Goal: Information Seeking & Learning: Learn about a topic

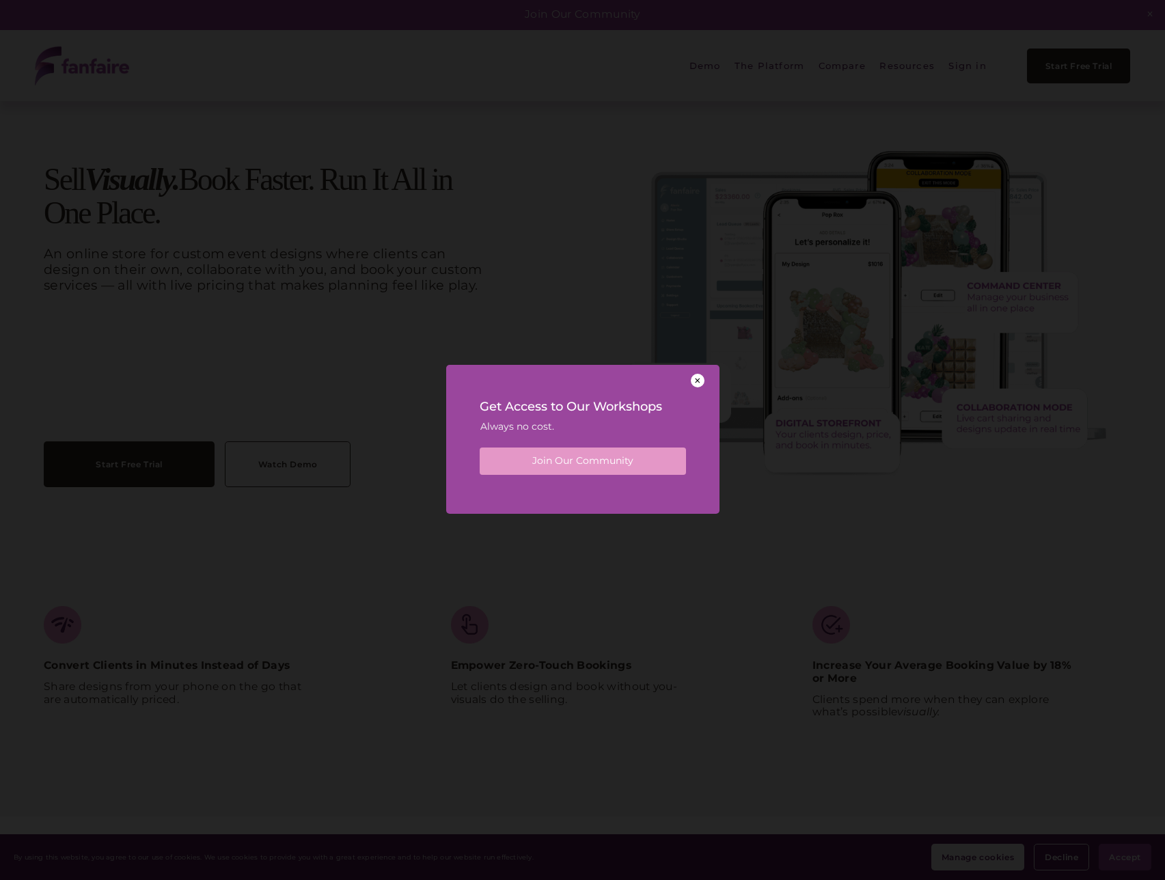
click at [695, 381] on div at bounding box center [698, 381] width 14 height 14
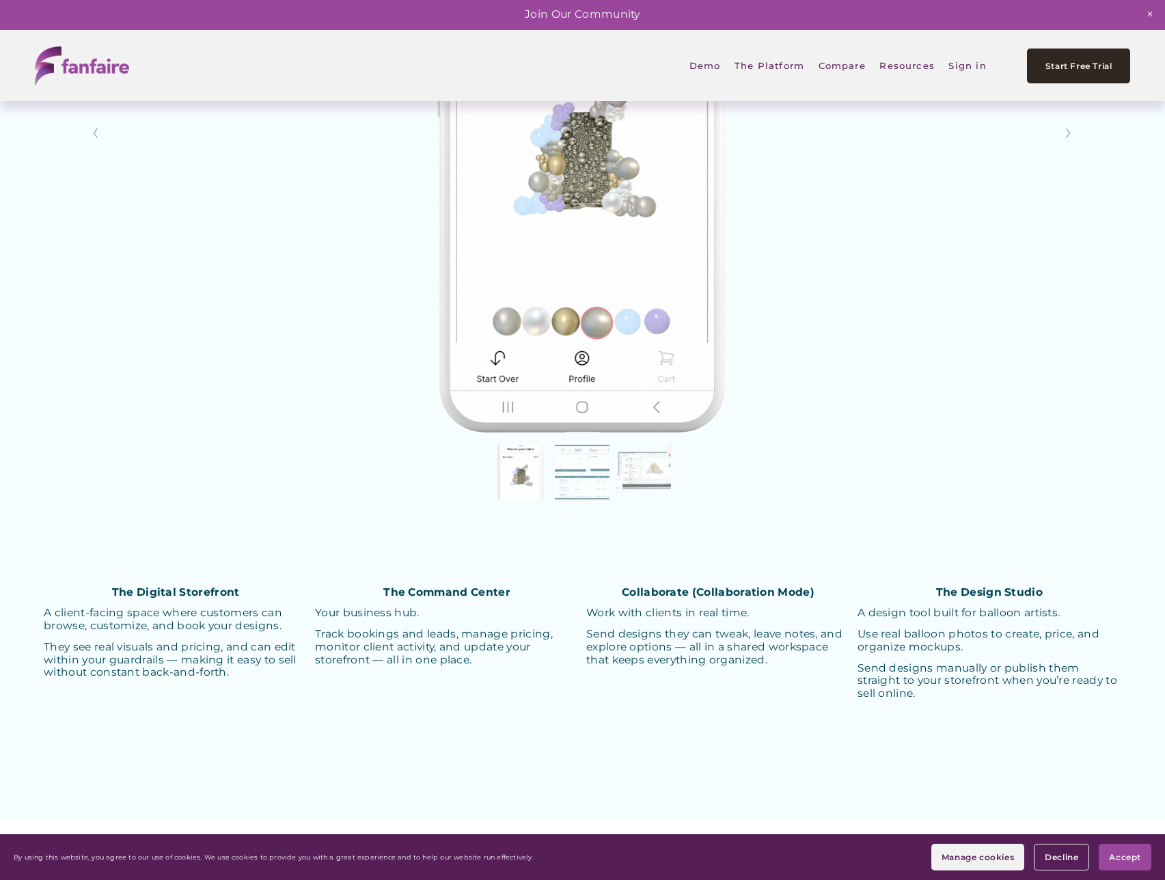
scroll to position [2989, 0]
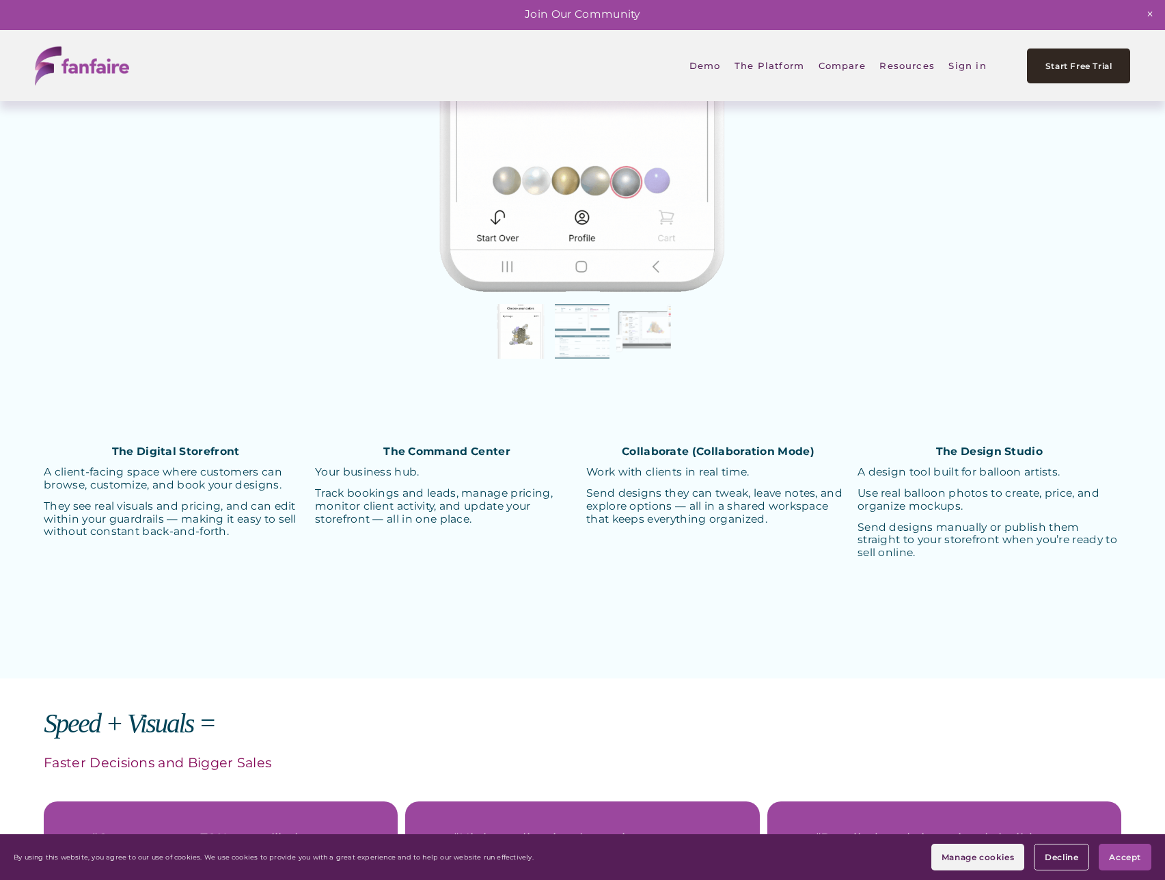
click at [574, 339] on button "Slide 2 Slide 2 (current slide)" at bounding box center [582, 331] width 55 height 55
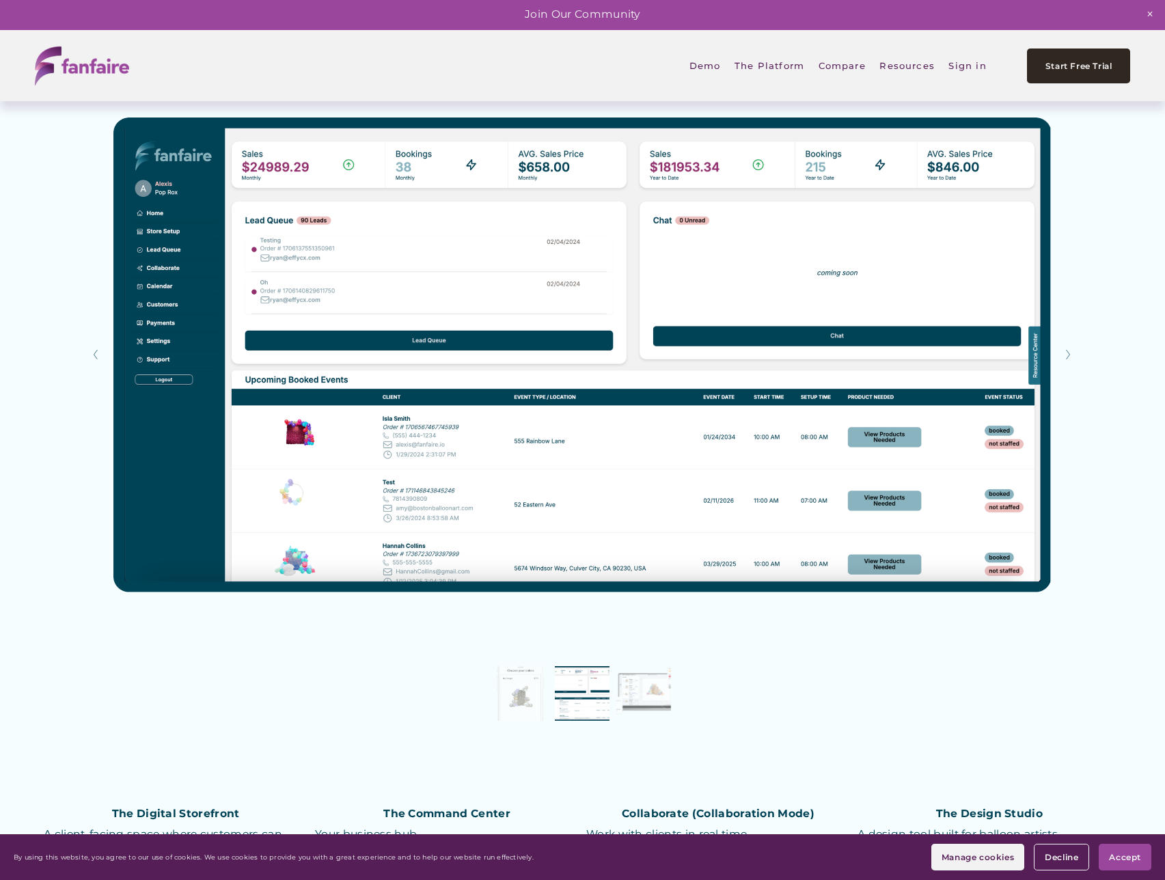
scroll to position [2577, 0]
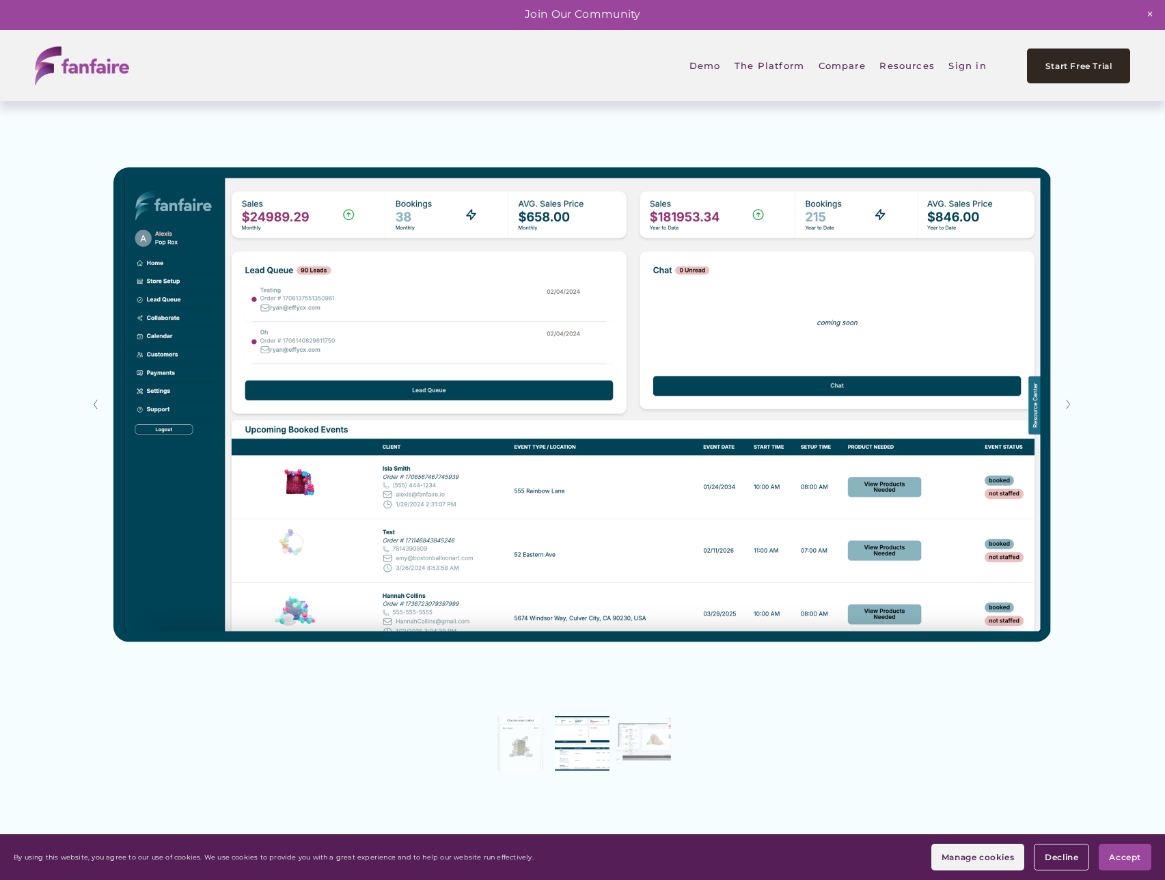
click at [524, 739] on button "Slide 1 Slide 1 (current slide)" at bounding box center [521, 743] width 55 height 55
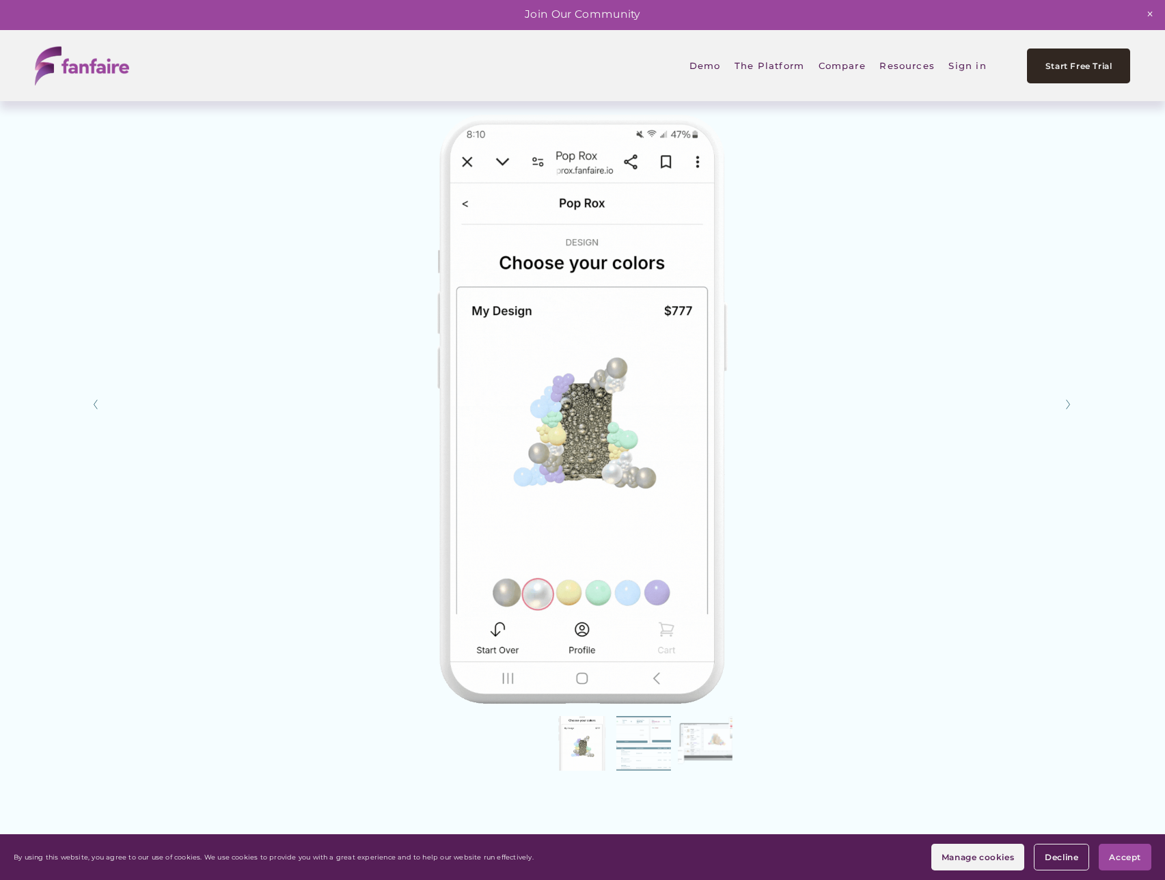
click at [714, 751] on button "Slide 3 Slide 3 (current slide)" at bounding box center [705, 743] width 55 height 55
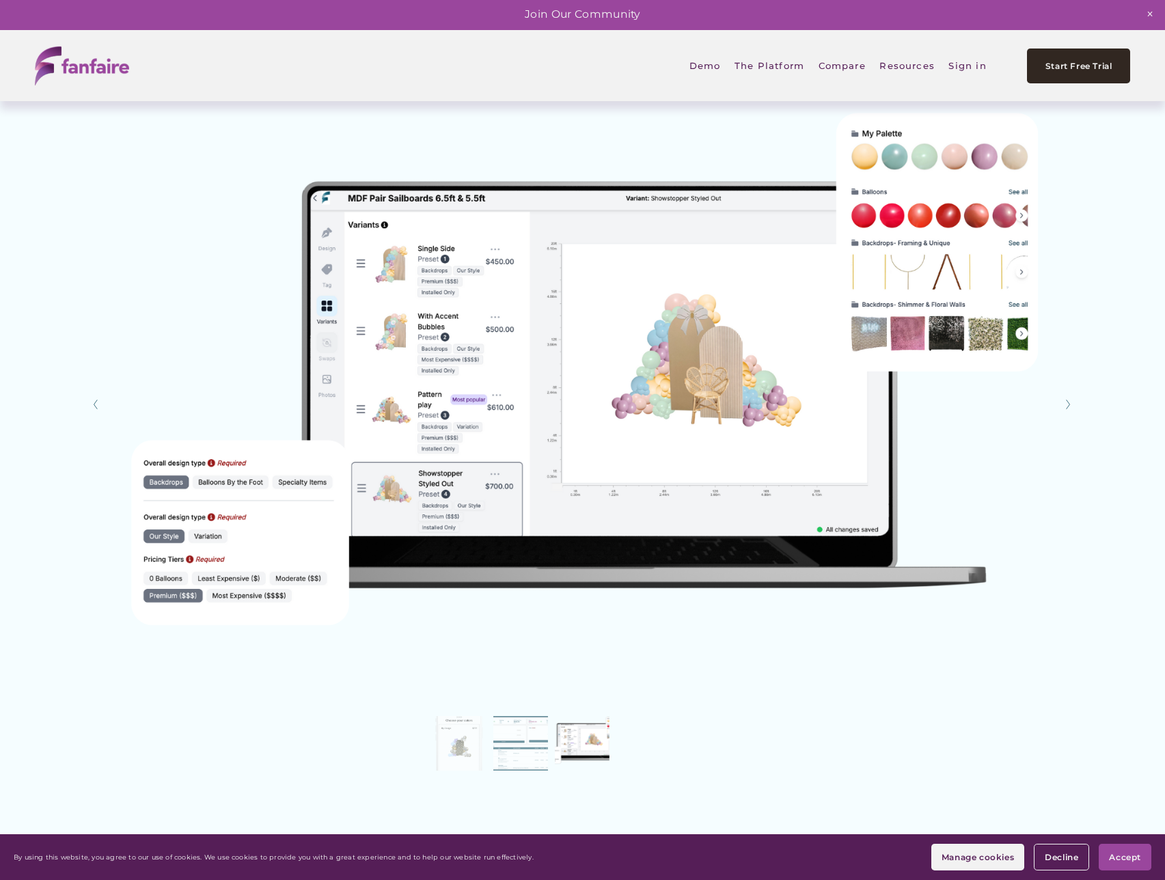
click at [520, 749] on button "Slide 2 Slide 2 (current slide)" at bounding box center [521, 743] width 55 height 55
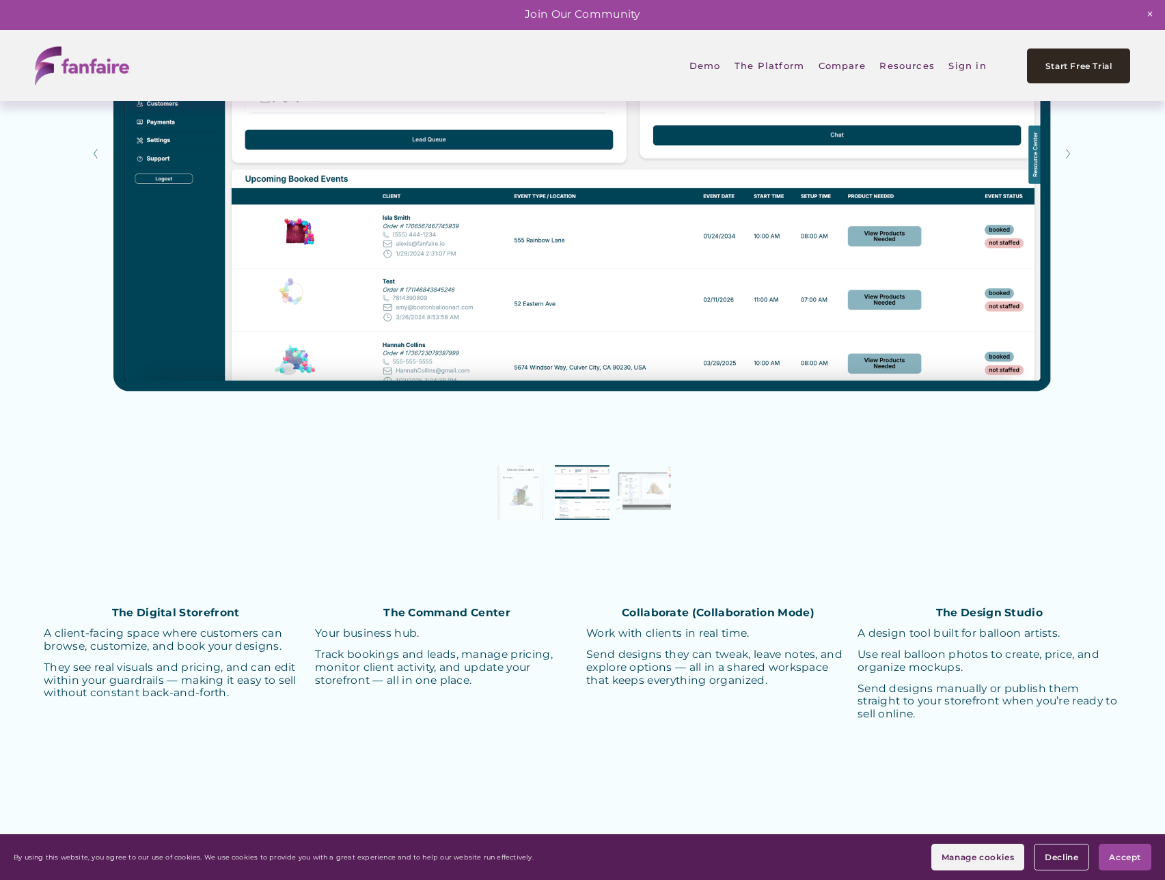
scroll to position [2898, 0]
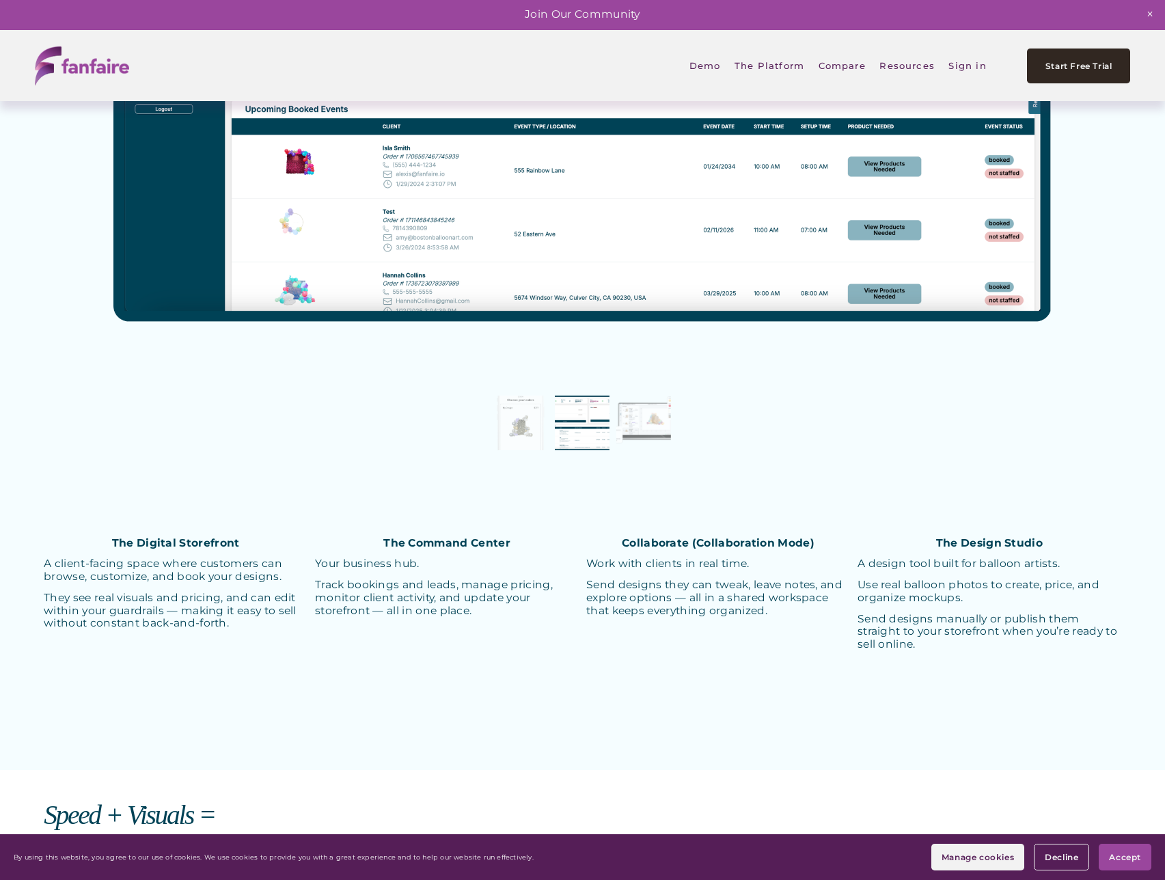
click at [768, 592] on p "Send designs they can tweak, leave notes, and explore options — all in a shared…" at bounding box center [718, 598] width 264 height 38
click at [539, 443] on button "Slide 1 Slide 1 (current slide)" at bounding box center [521, 423] width 55 height 55
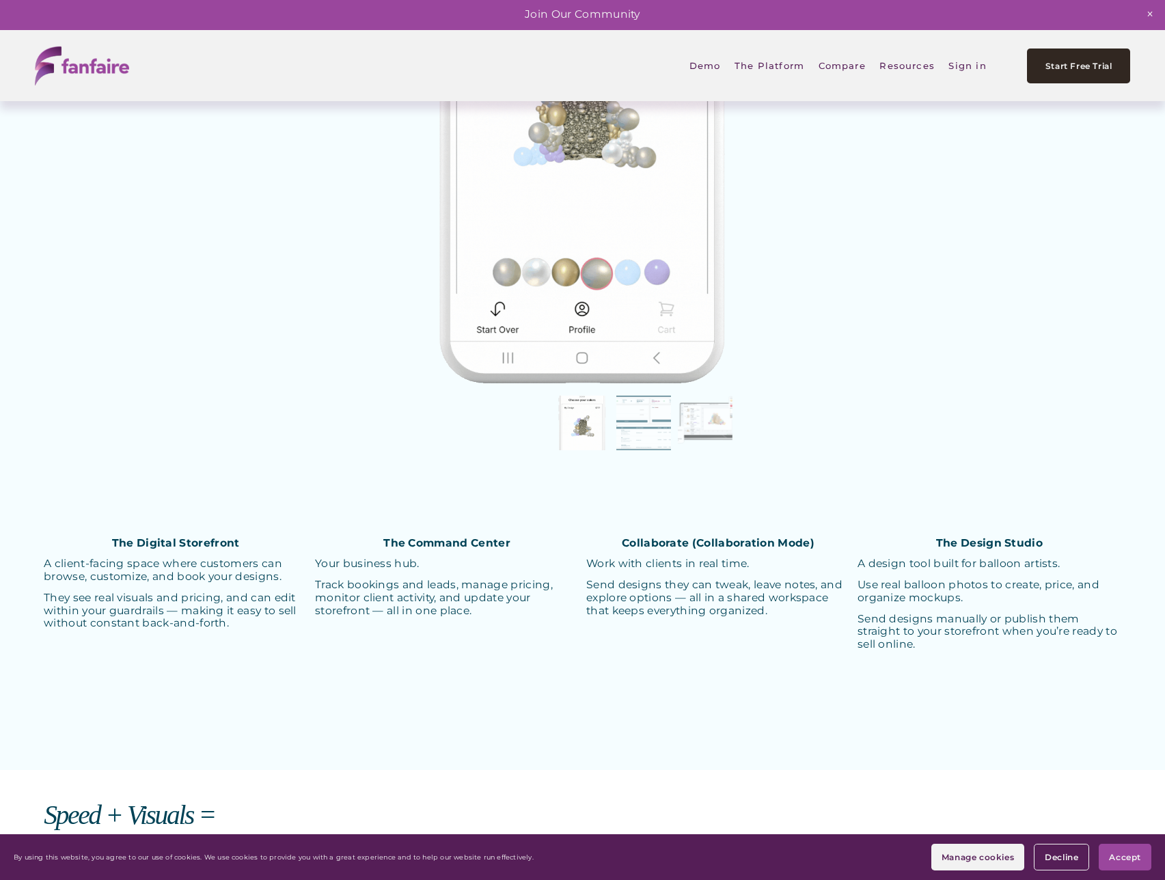
scroll to position [2566, 0]
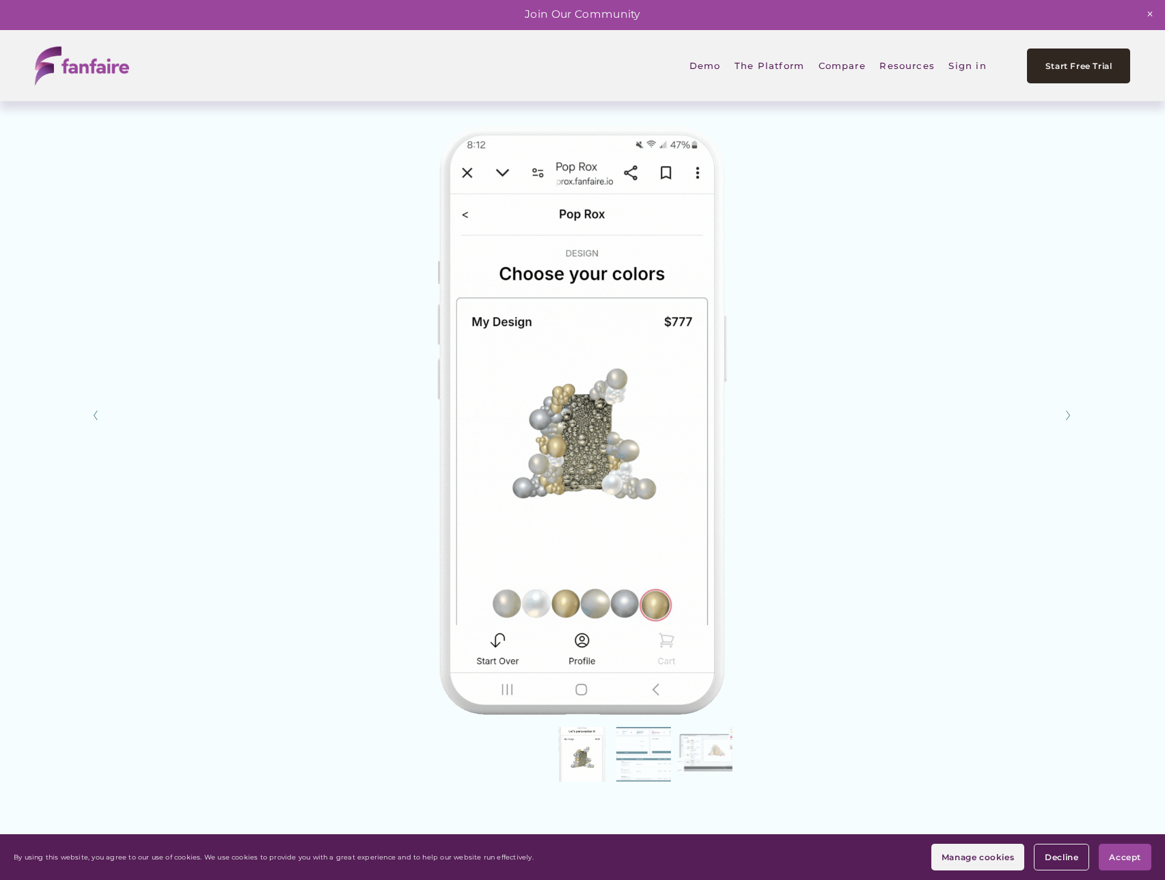
click at [697, 747] on button "Slide 3 Slide 3 (current slide)" at bounding box center [705, 754] width 55 height 55
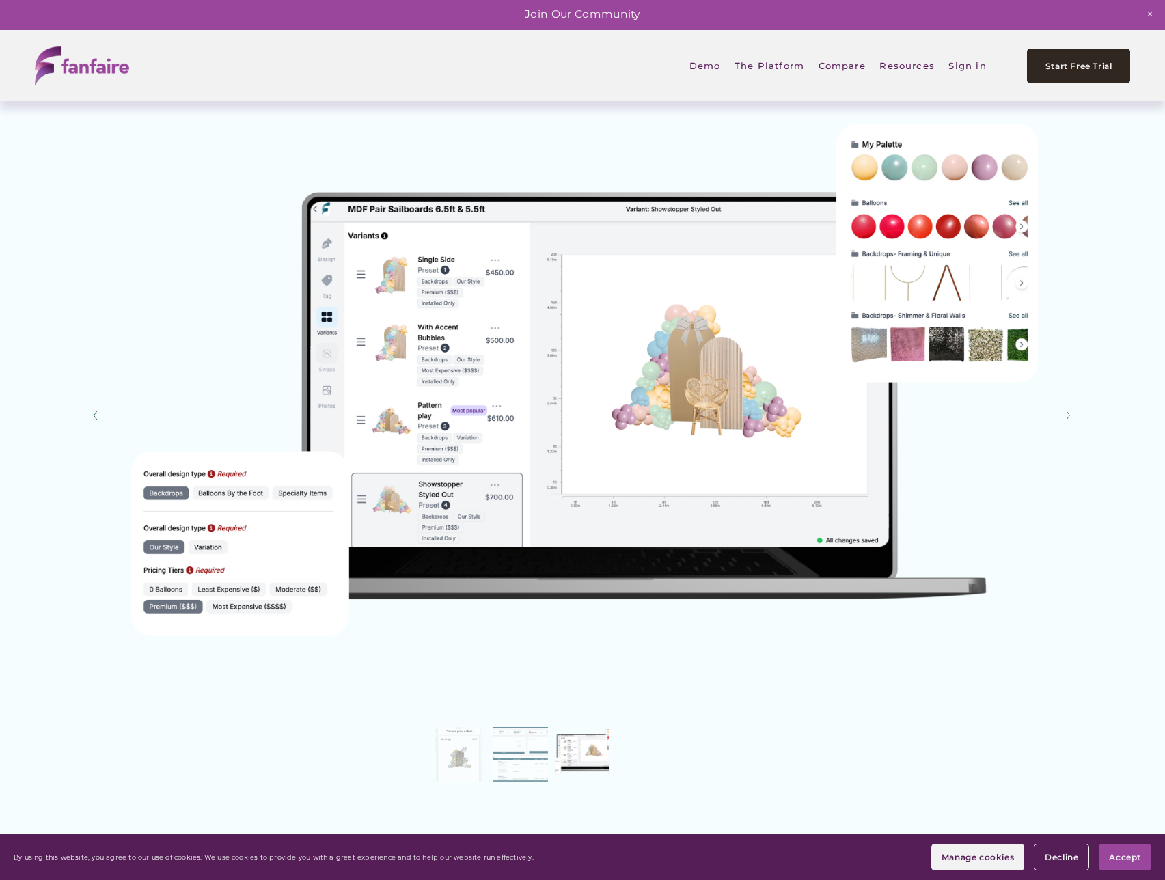
click at [530, 753] on button "Slide 2 Slide 2 (current slide)" at bounding box center [521, 754] width 55 height 55
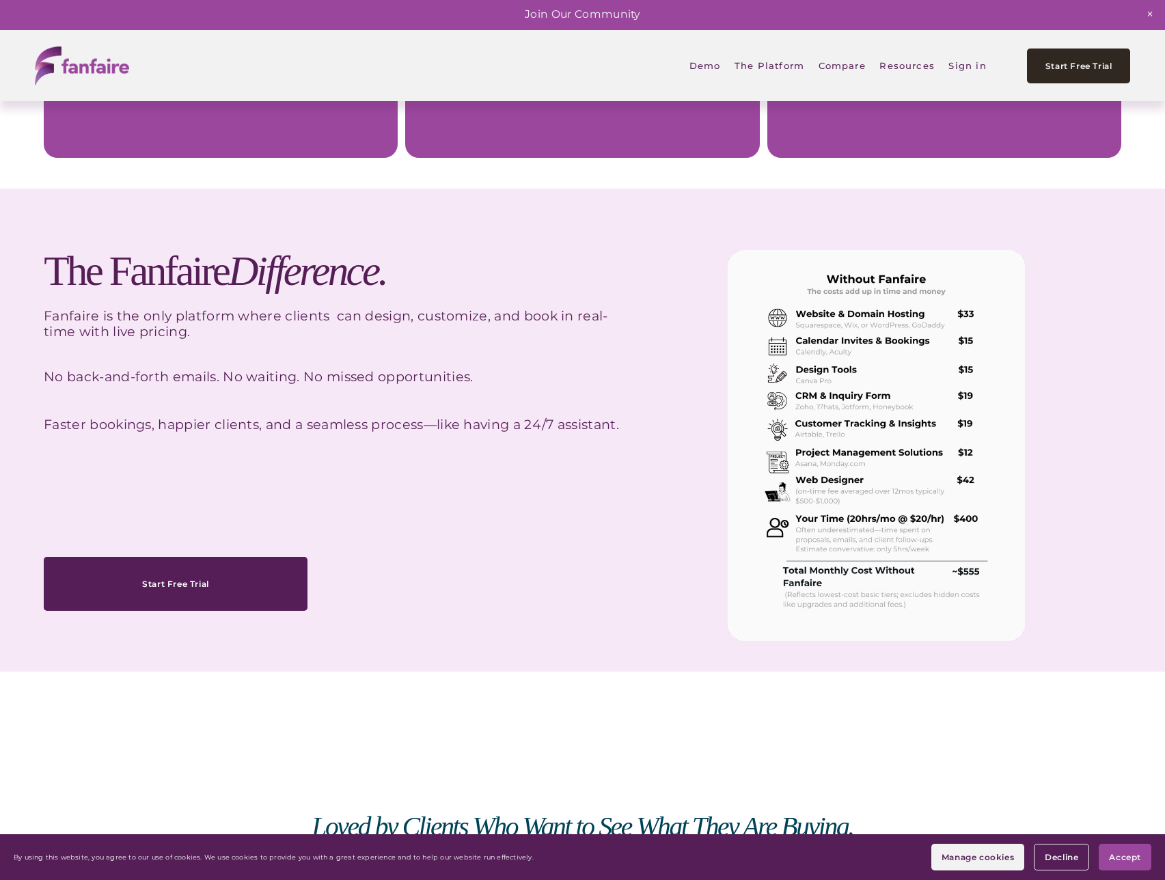
scroll to position [3880, 0]
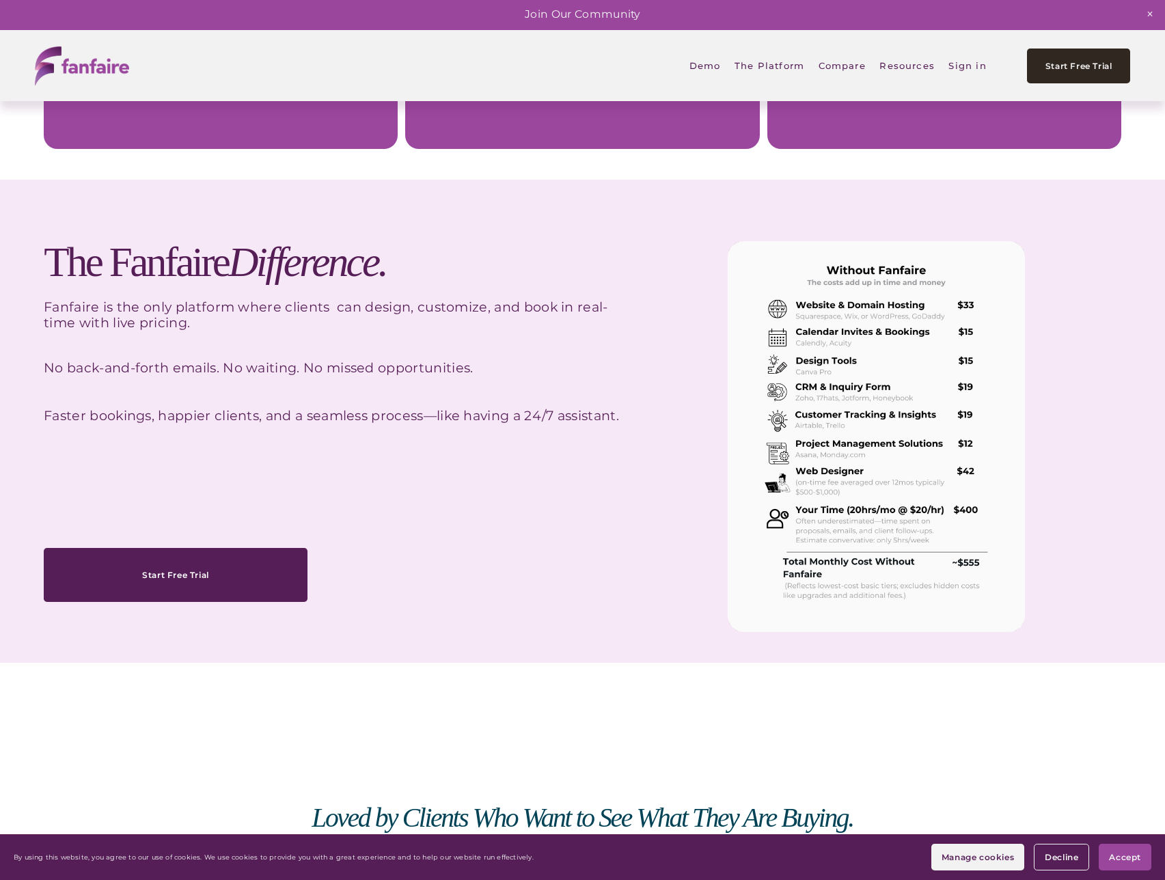
drag, startPoint x: 775, startPoint y: 313, endPoint x: 975, endPoint y: 529, distance: 294.6
click at [940, 506] on div at bounding box center [876, 437] width 297 height 392
drag, startPoint x: 977, startPoint y: 541, endPoint x: 748, endPoint y: 323, distance: 316.7
click at [750, 336] on div at bounding box center [876, 437] width 297 height 392
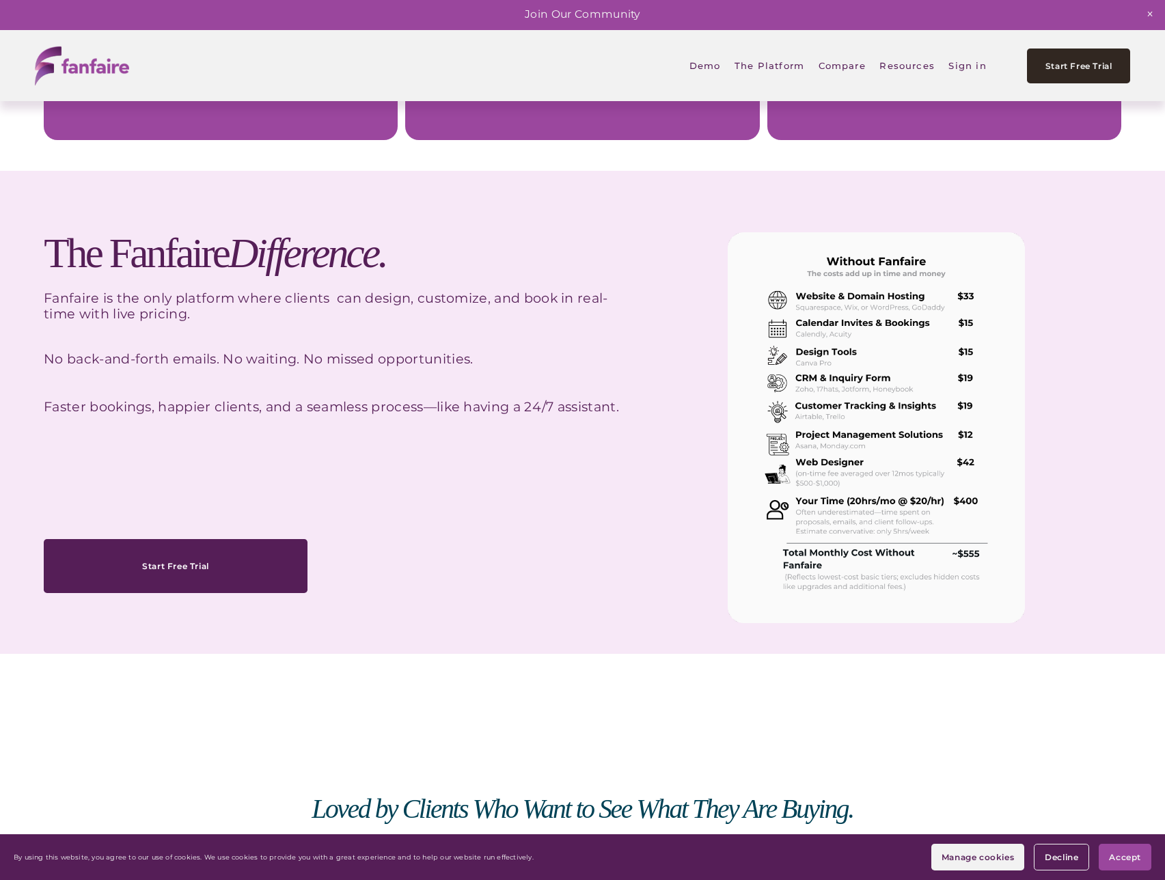
scroll to position [3898, 0]
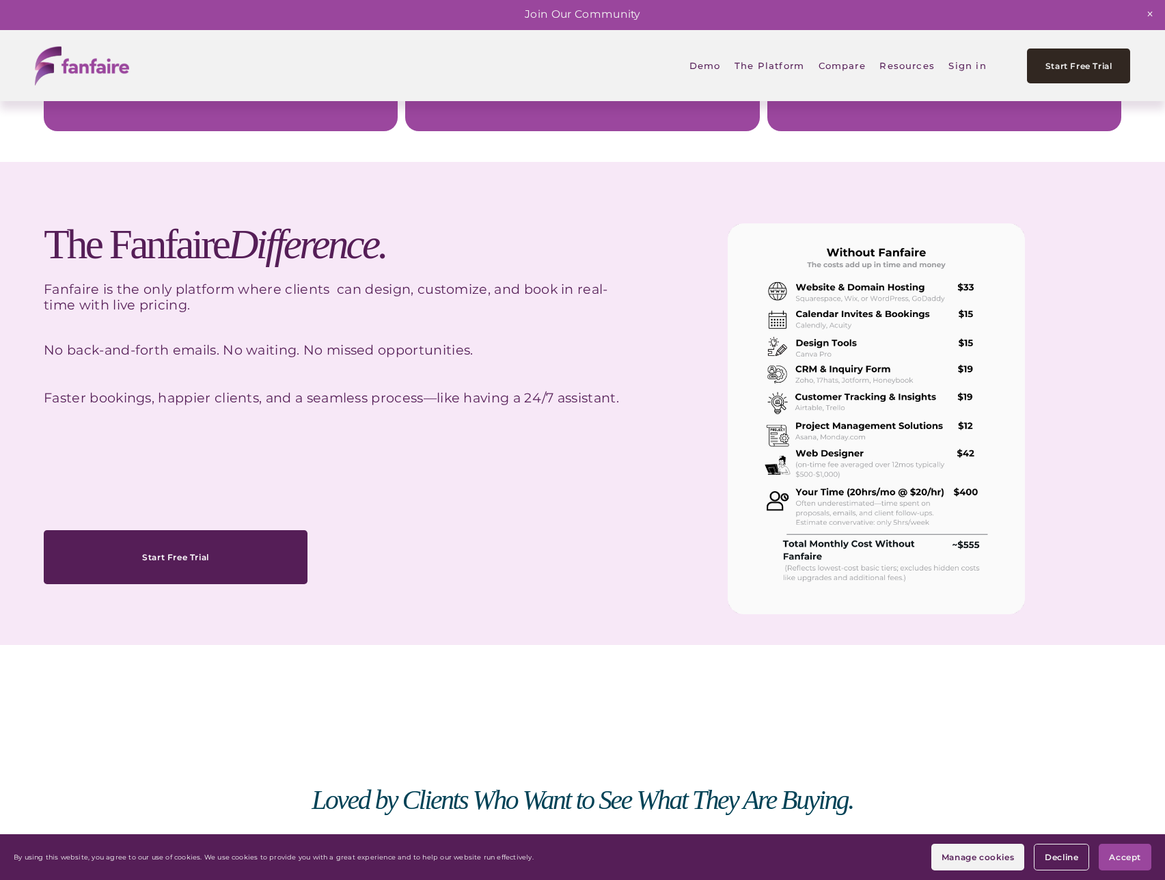
drag, startPoint x: 971, startPoint y: 527, endPoint x: 854, endPoint y: 336, distance: 223.9
click at [854, 336] on div at bounding box center [876, 420] width 297 height 392
